Goal: Complete application form

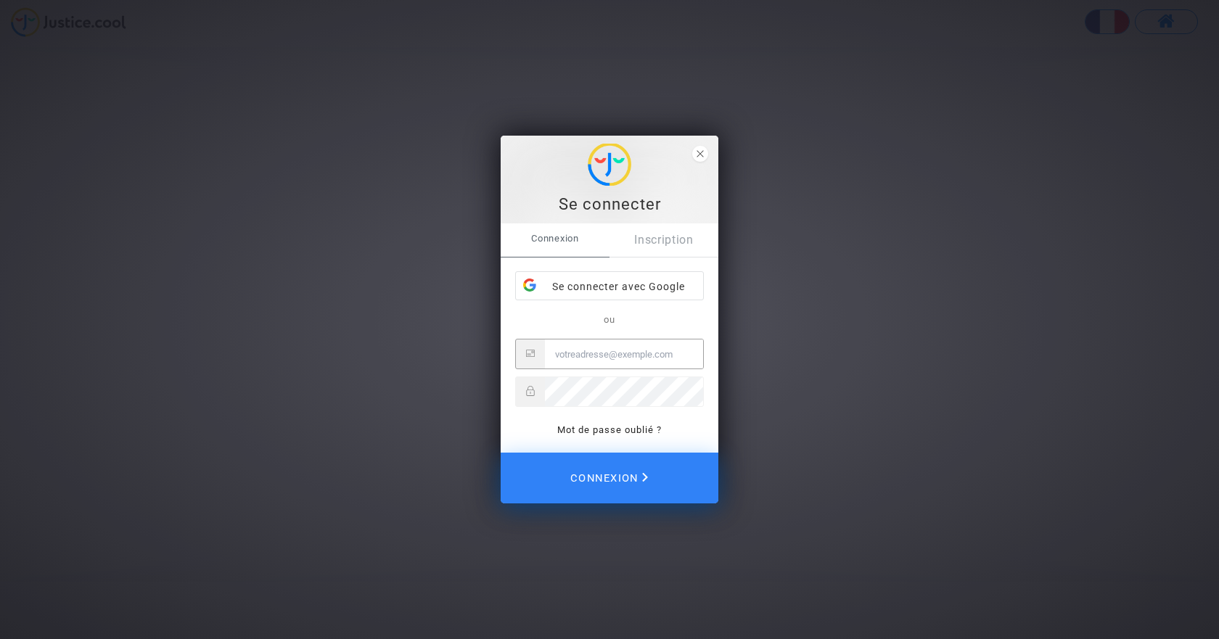
type input "claudine.treguier@gmail.com"
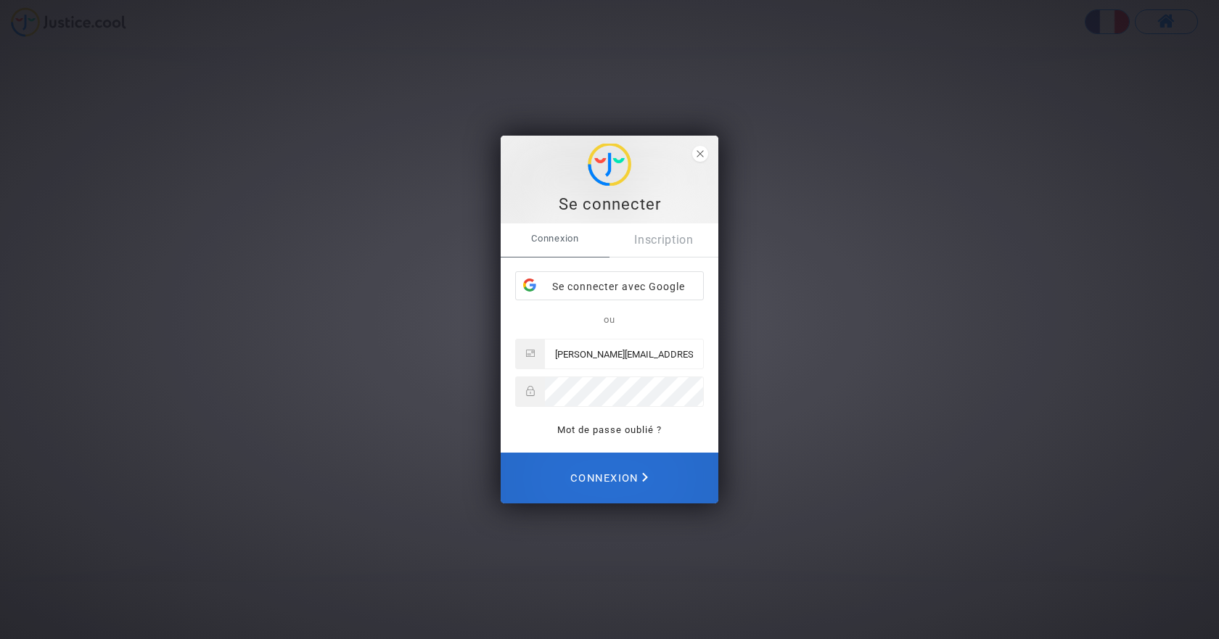
click at [599, 480] on span "Connexion" at bounding box center [609, 478] width 78 height 32
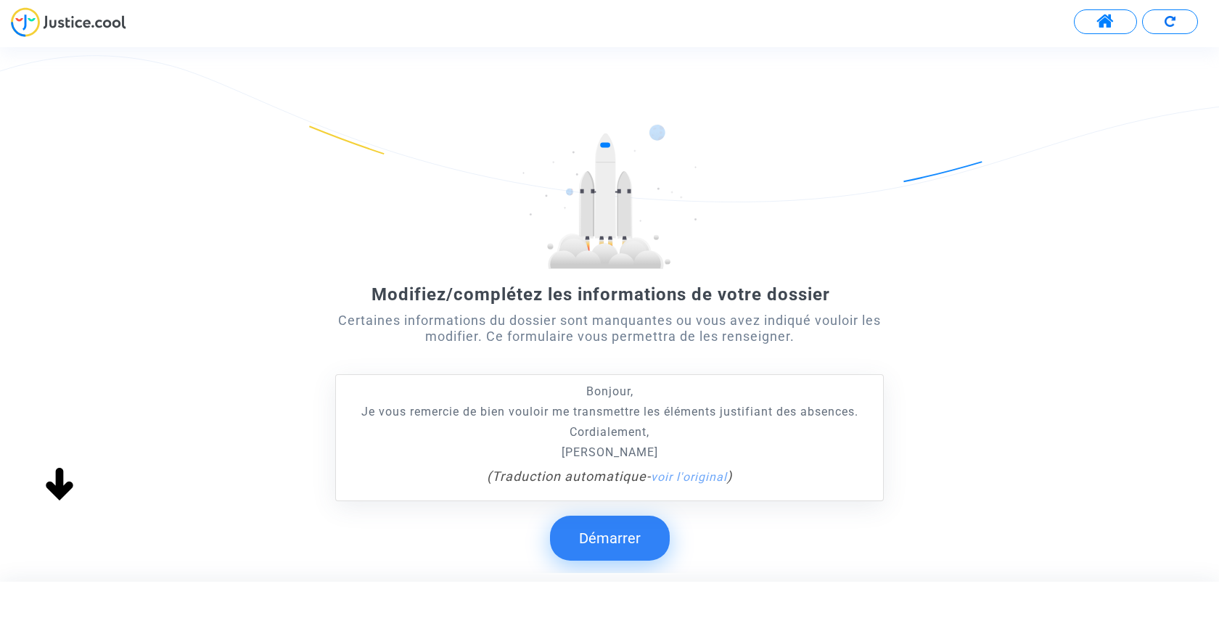
click at [607, 539] on button "Démarrer" at bounding box center [610, 538] width 120 height 45
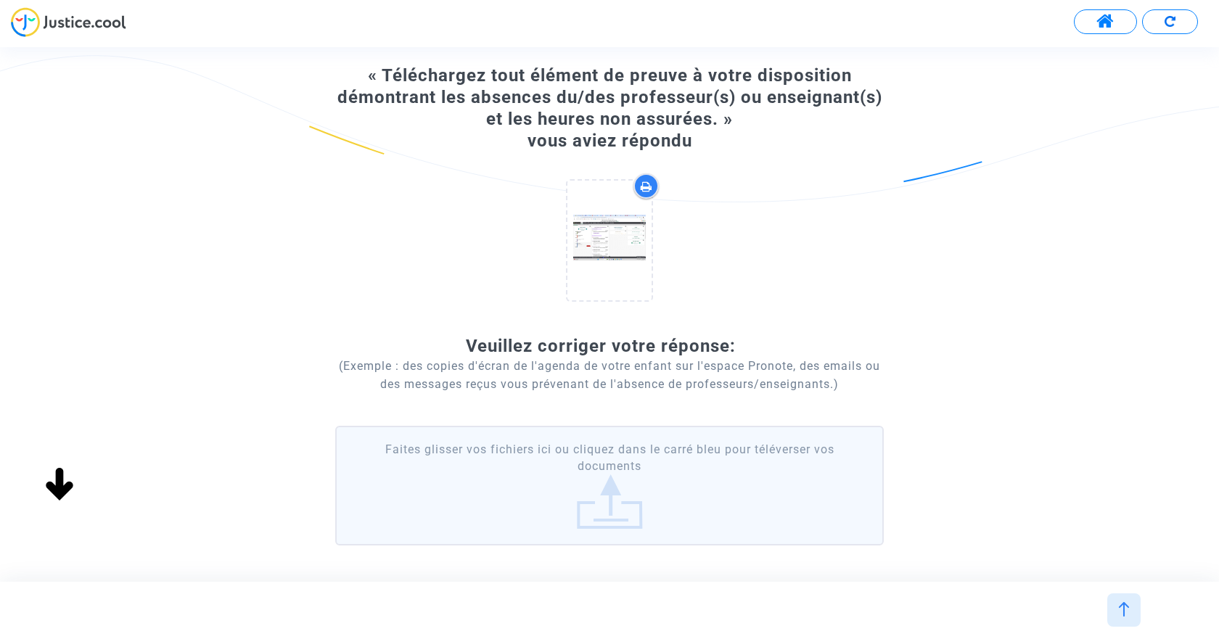
scroll to position [157, 0]
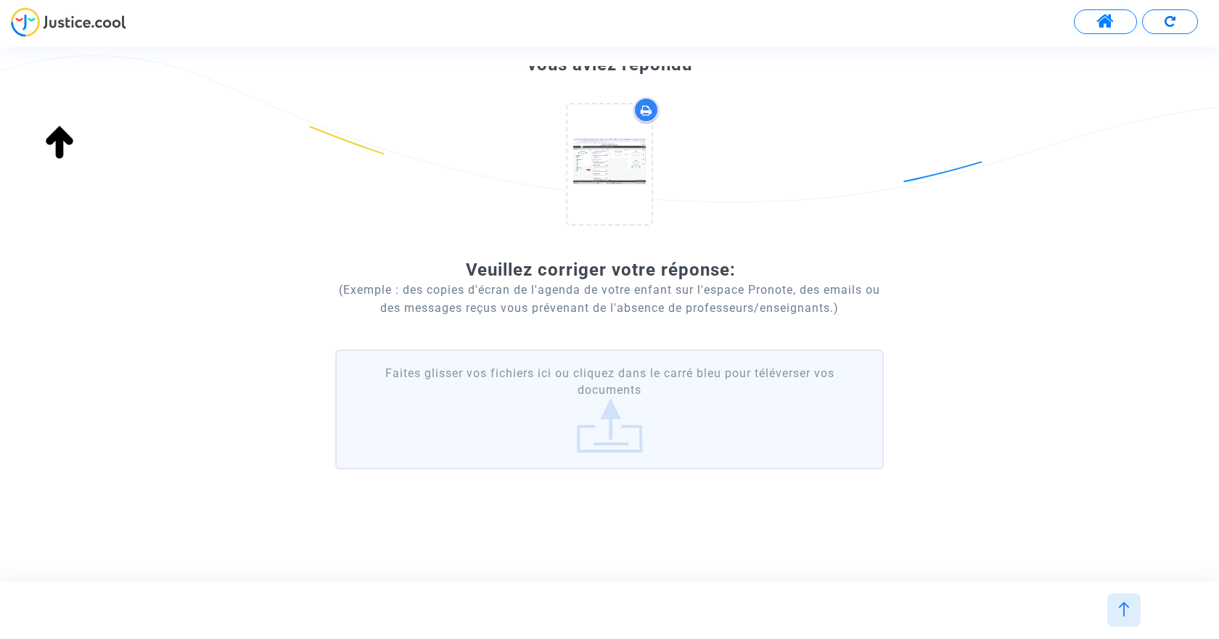
click at [607, 428] on label "Faites glisser vos fichiers ici ou cliquez dans le carré bleu pour téléverser v…" at bounding box center [609, 410] width 549 height 120
click at [0, 0] on input "Faites glisser vos fichiers ici ou cliquez dans le carré bleu pour téléverser v…" at bounding box center [0, 0] width 0 height 0
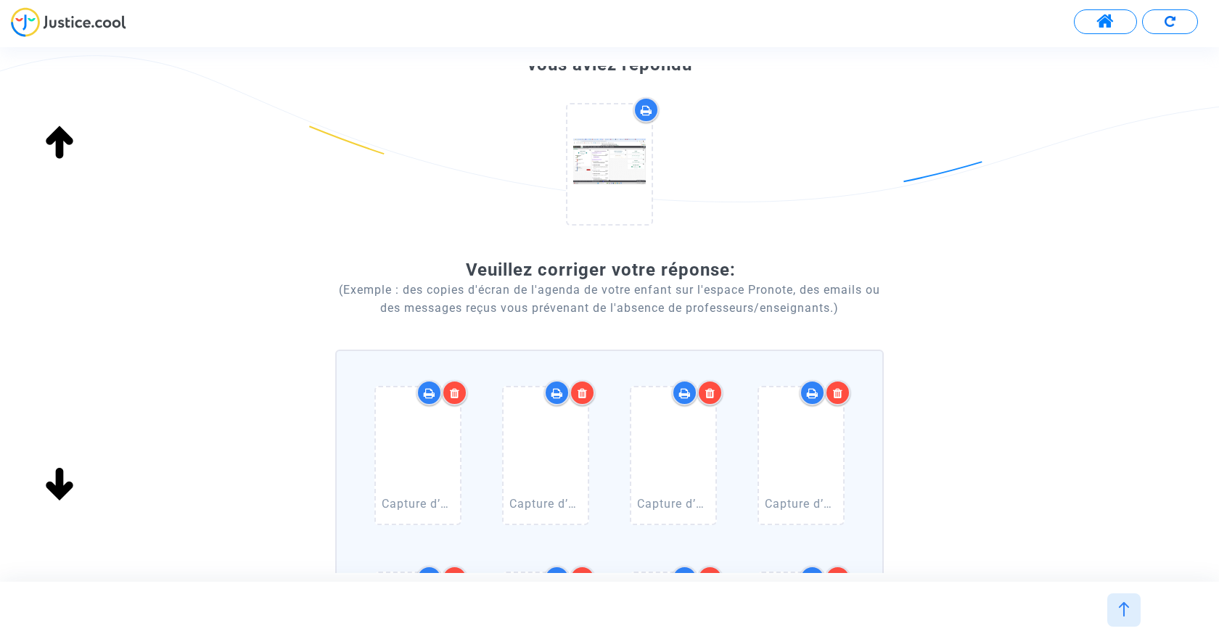
click at [451, 393] on icon at bounding box center [455, 394] width 10 height 12
click at [456, 393] on icon at bounding box center [455, 394] width 10 height 12
click at [584, 393] on icon at bounding box center [583, 394] width 10 height 12
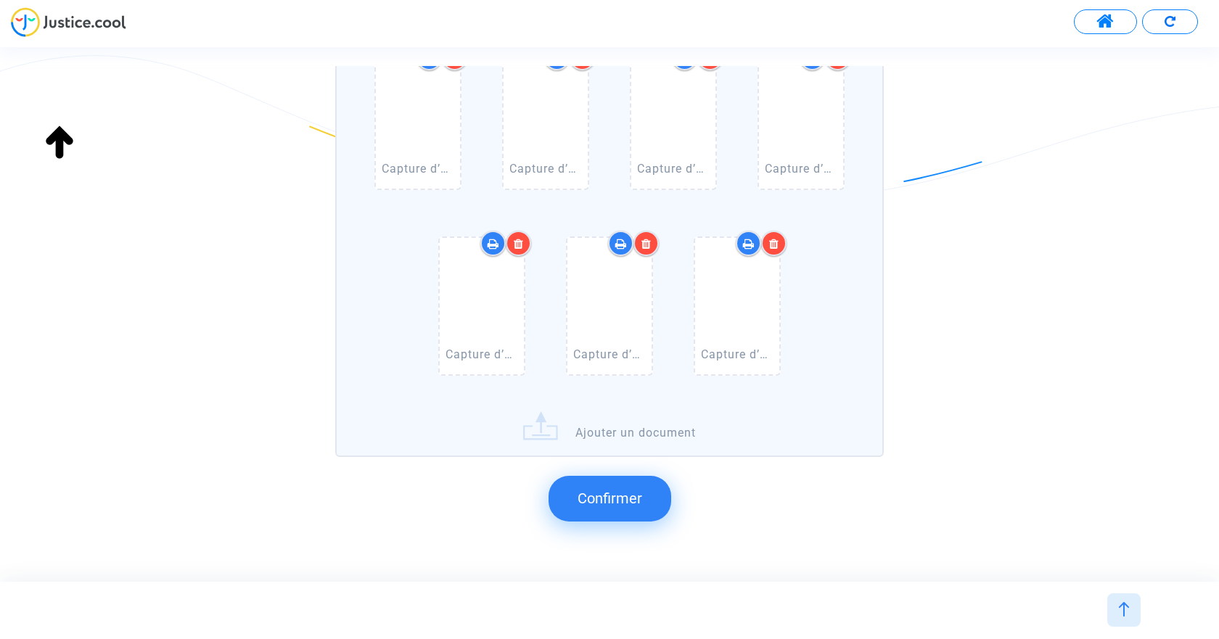
scroll to position [3337, 0]
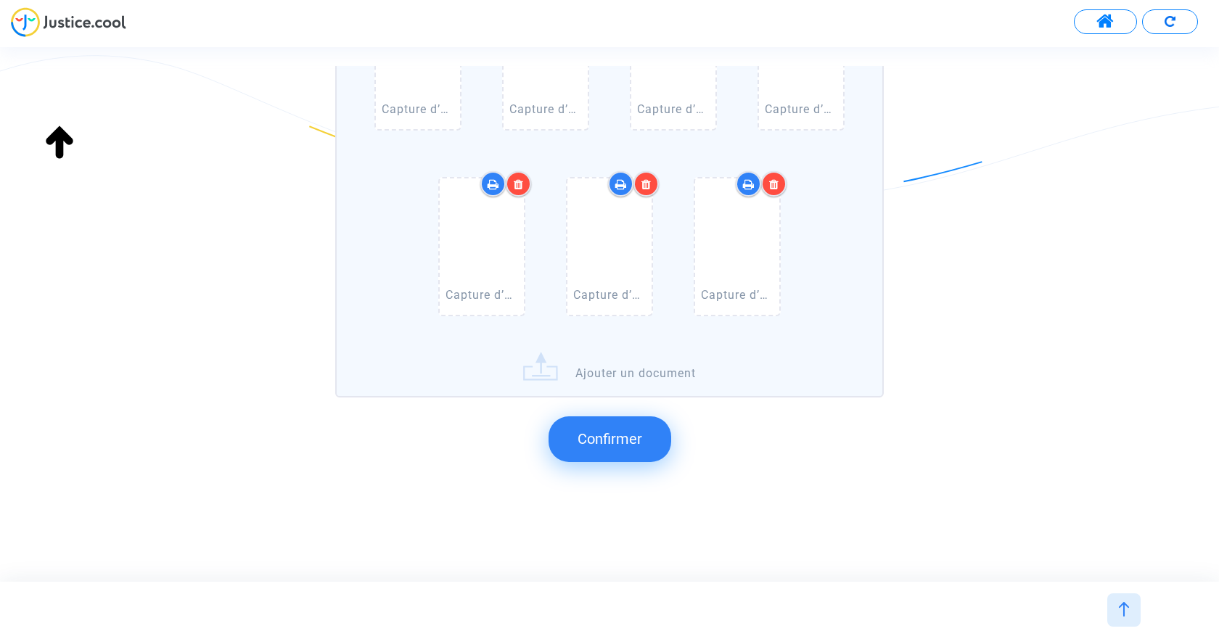
click at [603, 441] on span "Confirmer" at bounding box center [610, 438] width 65 height 17
